Goal: Task Accomplishment & Management: Manage account settings

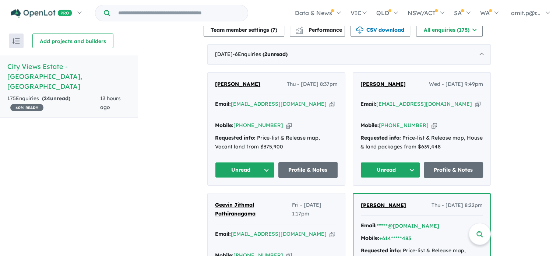
scroll to position [217, 0]
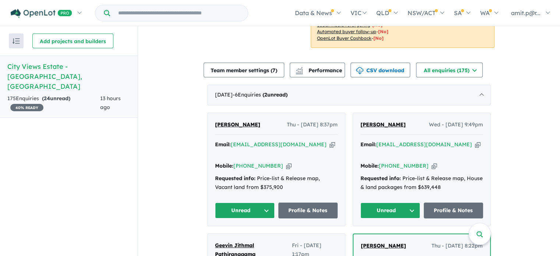
drag, startPoint x: 403, startPoint y: 124, endPoint x: 355, endPoint y: 125, distance: 47.5
click at [355, 125] on div "[PERSON_NAME] Wed - [DATE] 9:49pm Email: [EMAIL_ADDRESS][DOMAIN_NAME] Copied! M…" at bounding box center [421, 169] width 137 height 113
copy span "[PERSON_NAME]"
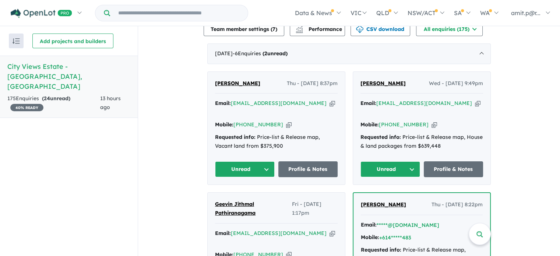
scroll to position [263, 0]
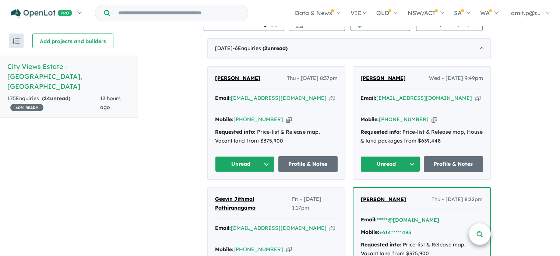
click at [477, 233] on span at bounding box center [479, 233] width 7 height 10
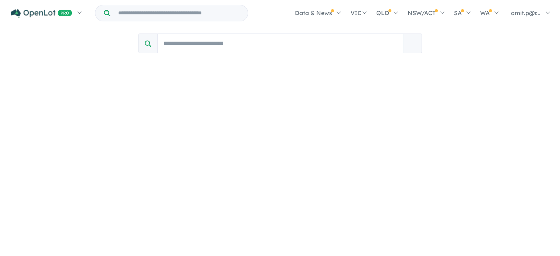
scroll to position [0, 0]
paste input "**********"
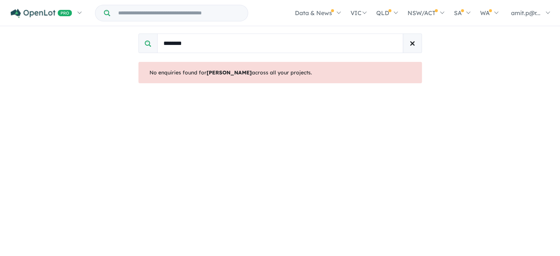
type input "*******"
click at [411, 47] on button "button" at bounding box center [412, 43] width 18 height 18
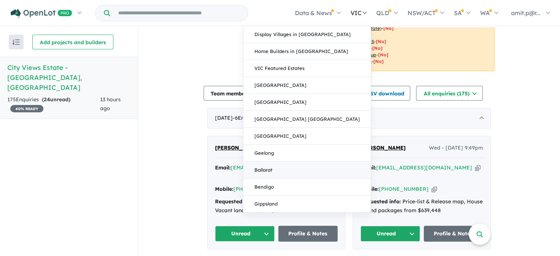
scroll to position [1, 0]
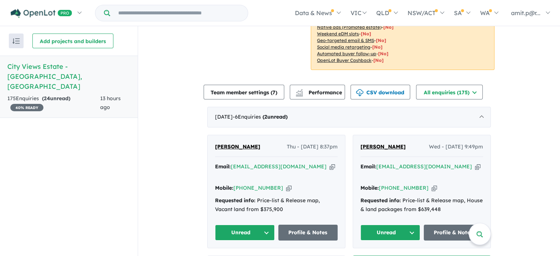
click at [383, 228] on button "Unread" at bounding box center [390, 232] width 60 height 16
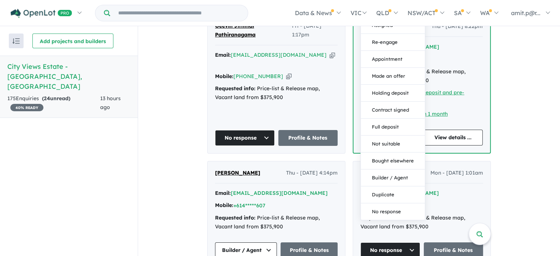
scroll to position [437, 0]
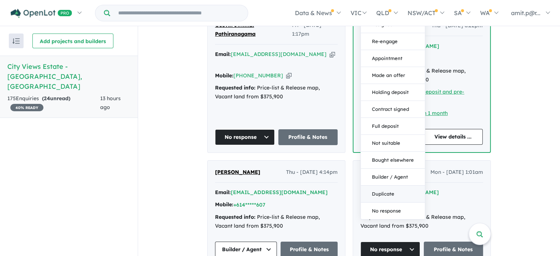
click at [378, 185] on button "Duplicate" at bounding box center [393, 193] width 64 height 17
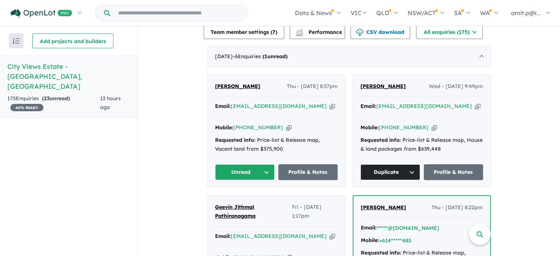
scroll to position [256, 0]
click at [475, 105] on icon "button" at bounding box center [478, 106] width 6 height 8
click at [329, 106] on icon "button" at bounding box center [332, 106] width 6 height 8
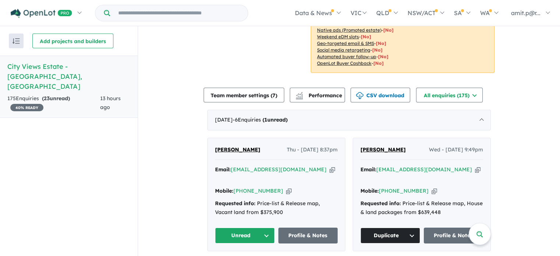
scroll to position [191, 0]
